Goal: Find contact information: Find contact information

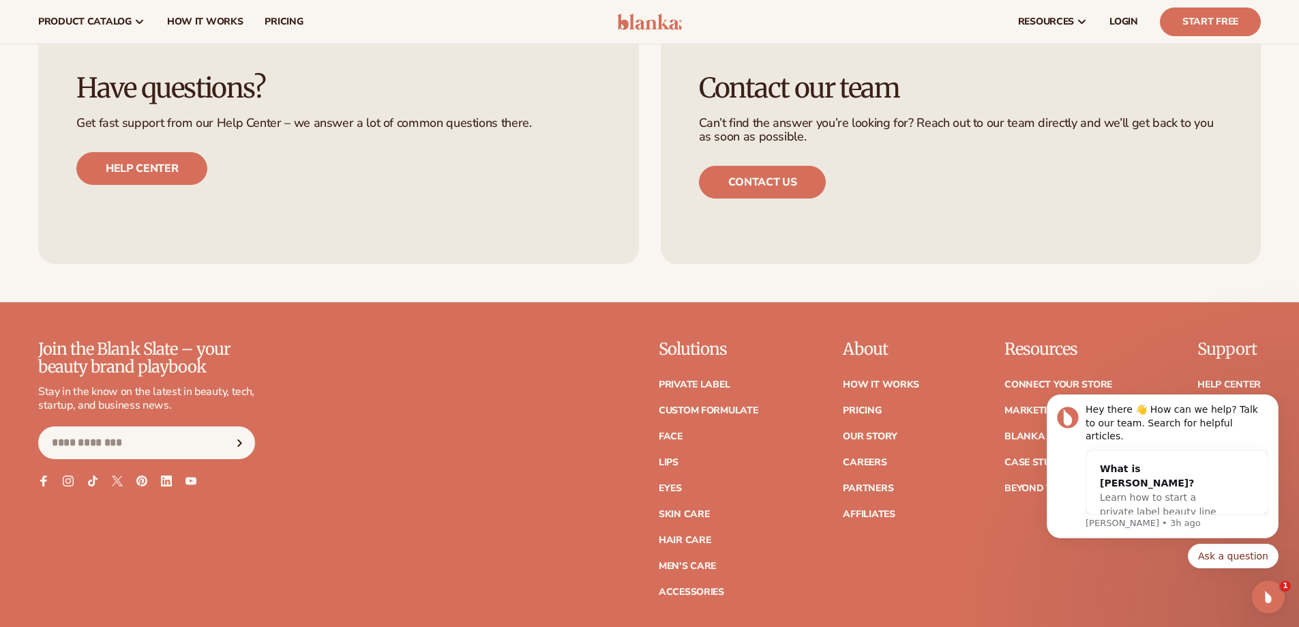
scroll to position [6231, 0]
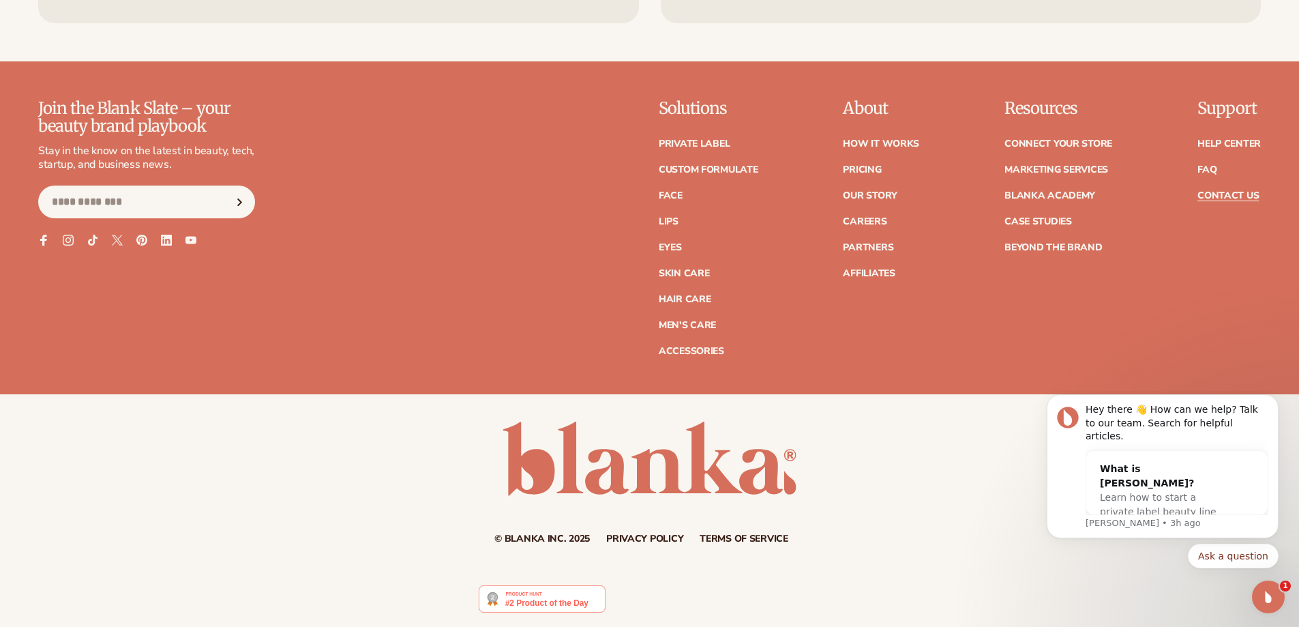
click at [1241, 194] on link "Contact Us" at bounding box center [1228, 196] width 61 height 10
